Goal: Information Seeking & Learning: Learn about a topic

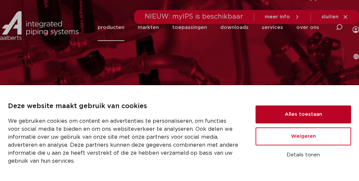
click at [187, 117] on button "Alles toestaan" at bounding box center [304, 114] width 96 height 18
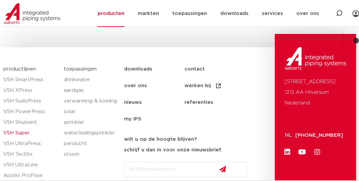
scroll to position [1229, 0]
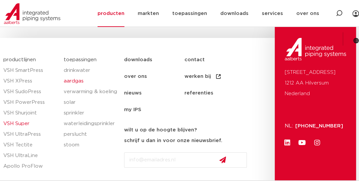
click at [75, 78] on link "aardgas" at bounding box center [91, 81] width 54 height 11
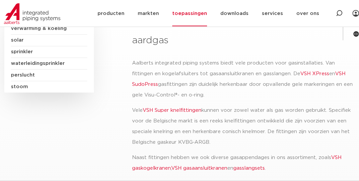
scroll to position [33, 0]
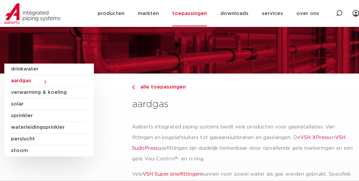
click at [21, 115] on span "sprinkler" at bounding box center [49, 116] width 76 height 12
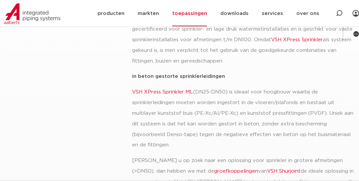
scroll to position [66, 0]
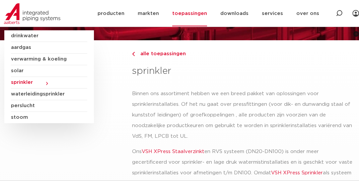
click at [52, 94] on span "waterleidingsprinkler" at bounding box center [49, 94] width 76 height 12
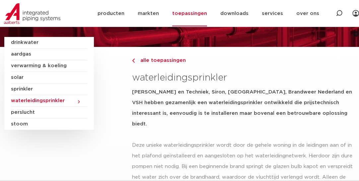
scroll to position [100, 0]
